Goal: Task Accomplishment & Management: Complete application form

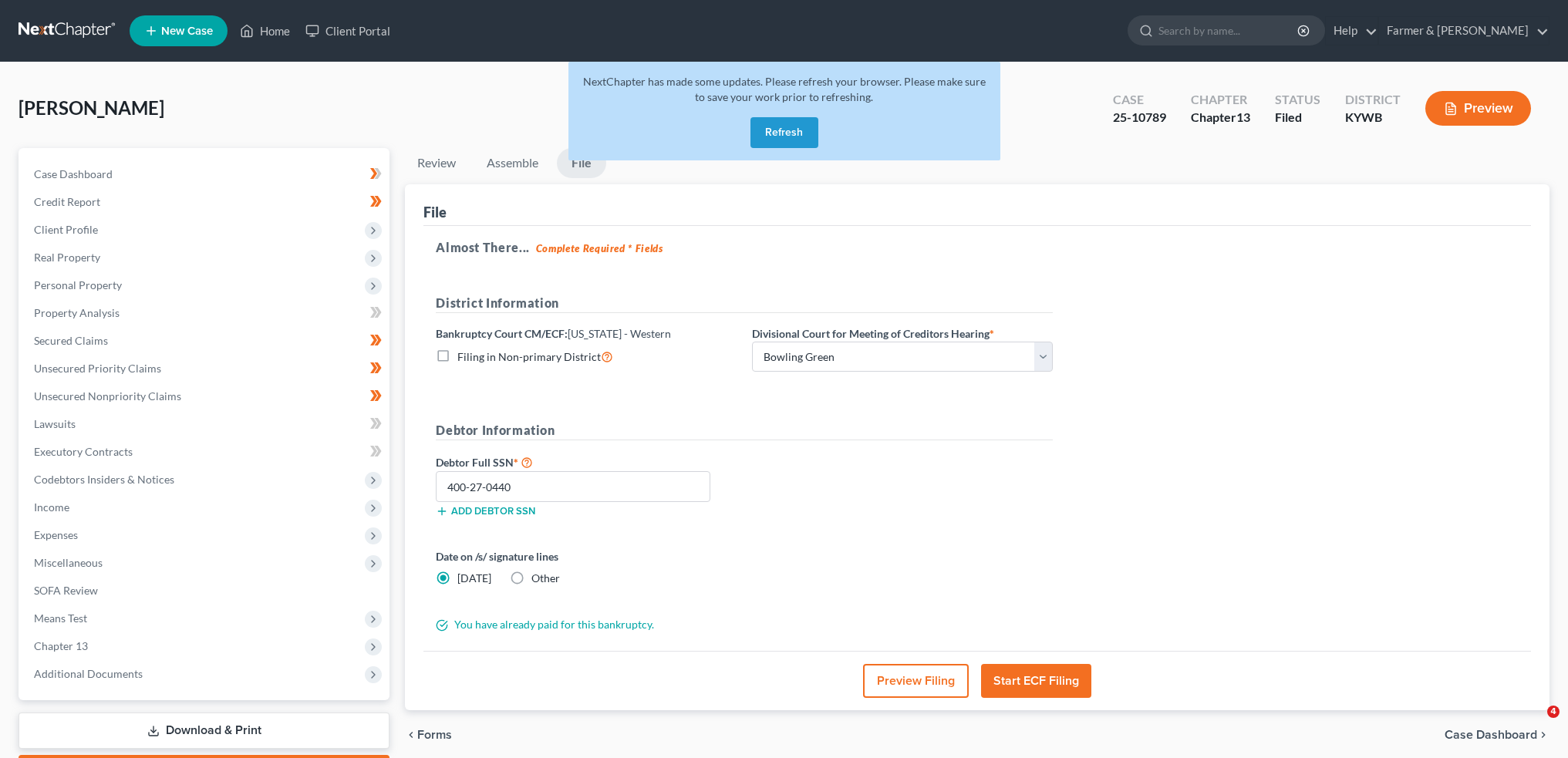
select select "0"
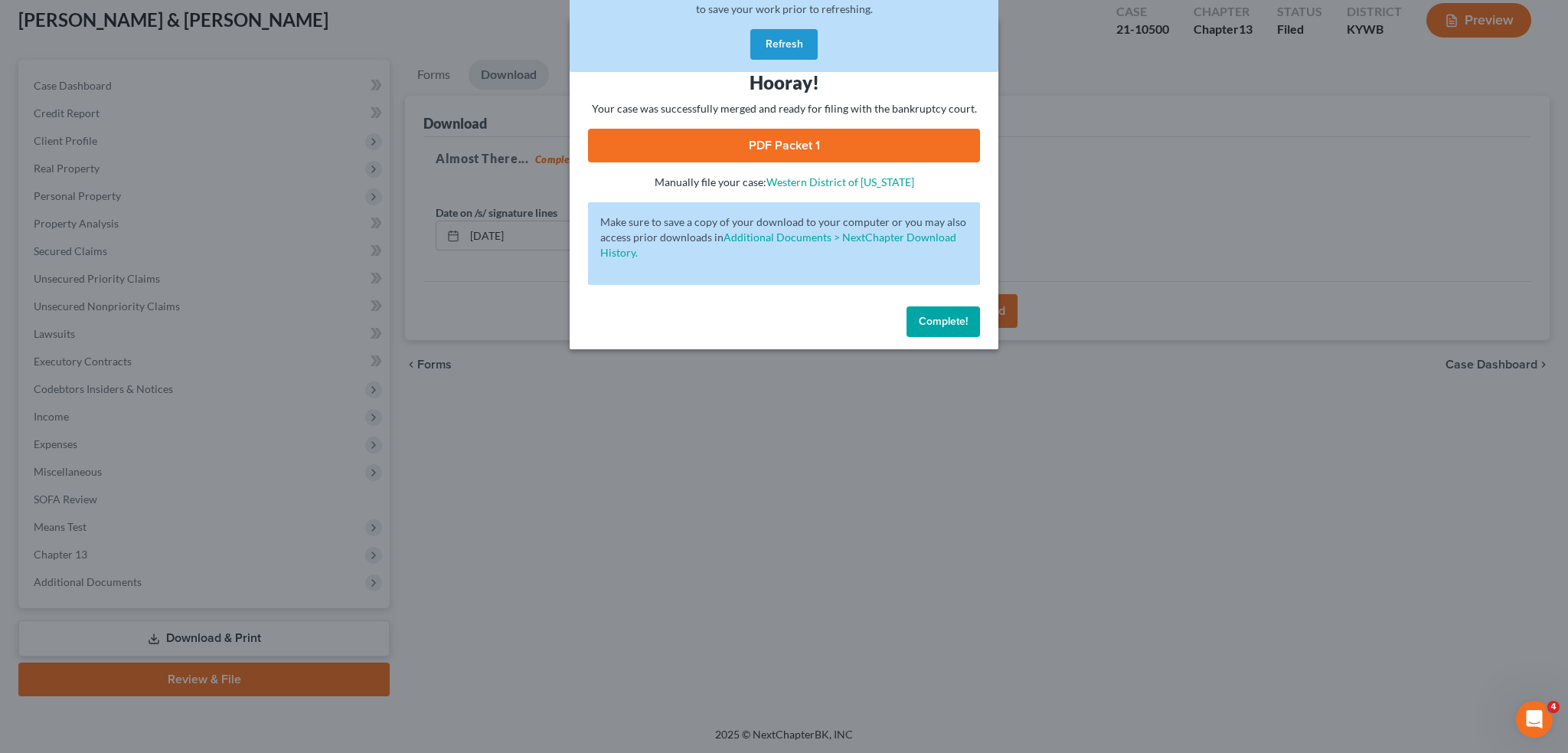
click at [927, 324] on span "Complete!" at bounding box center [943, 322] width 49 height 13
